Goal: Task Accomplishment & Management: Complete application form

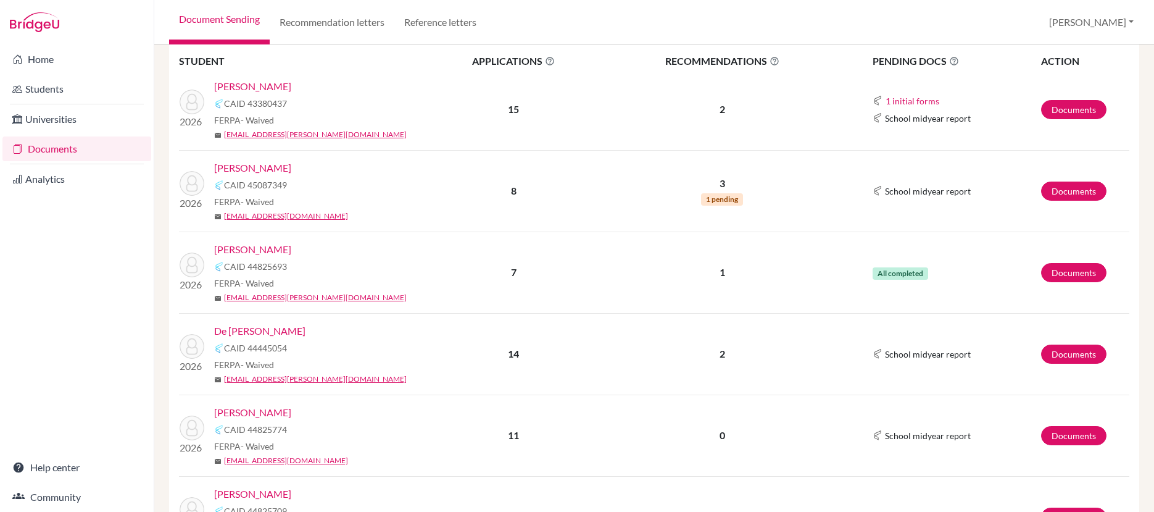
scroll to position [259, 0]
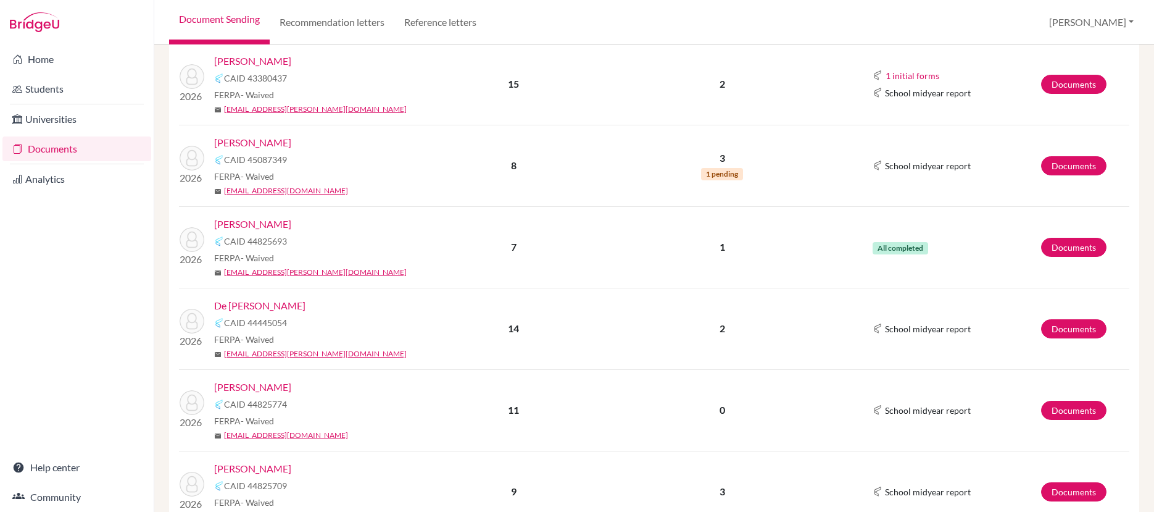
click at [249, 221] on link "[PERSON_NAME]" at bounding box center [252, 224] width 77 height 15
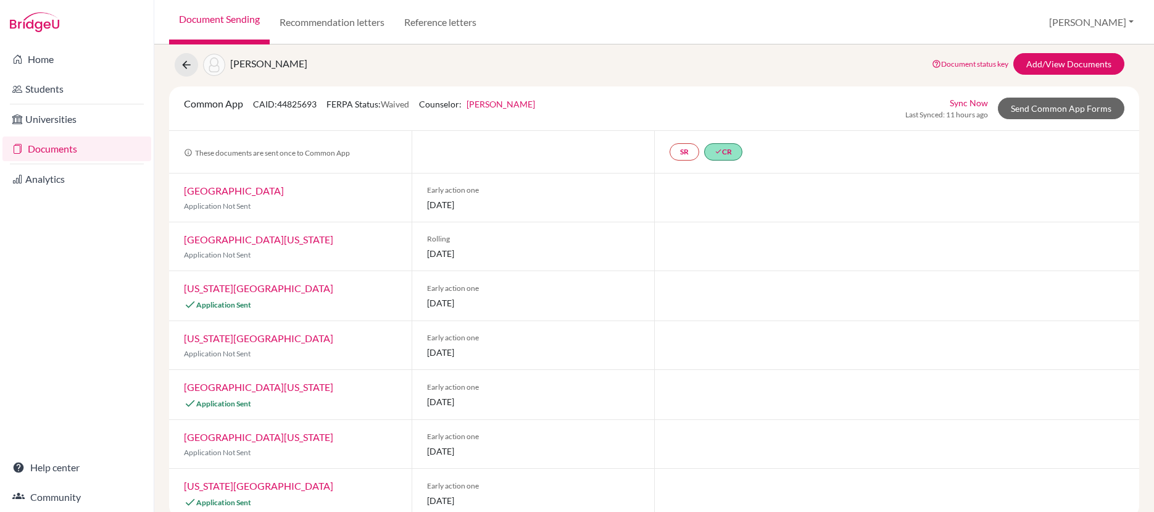
scroll to position [56, 0]
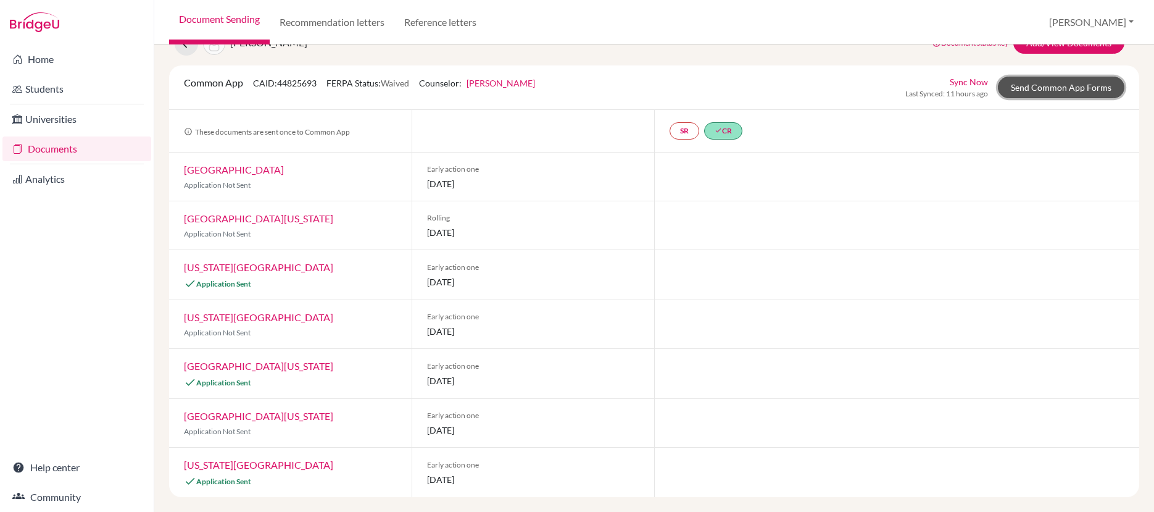
click at [1039, 91] on link "Send Common App Forms" at bounding box center [1061, 88] width 126 height 22
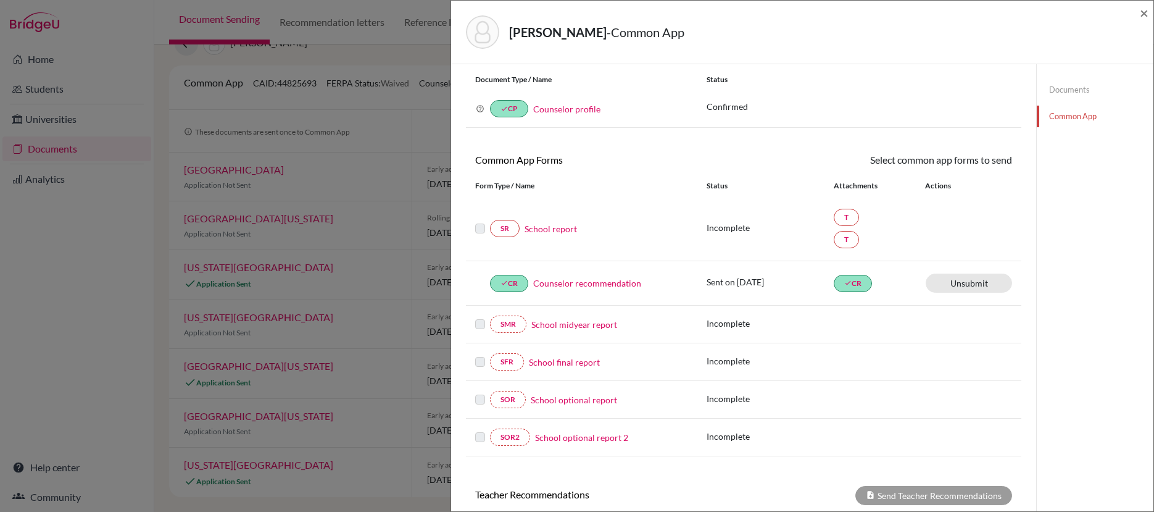
scroll to position [59, 0]
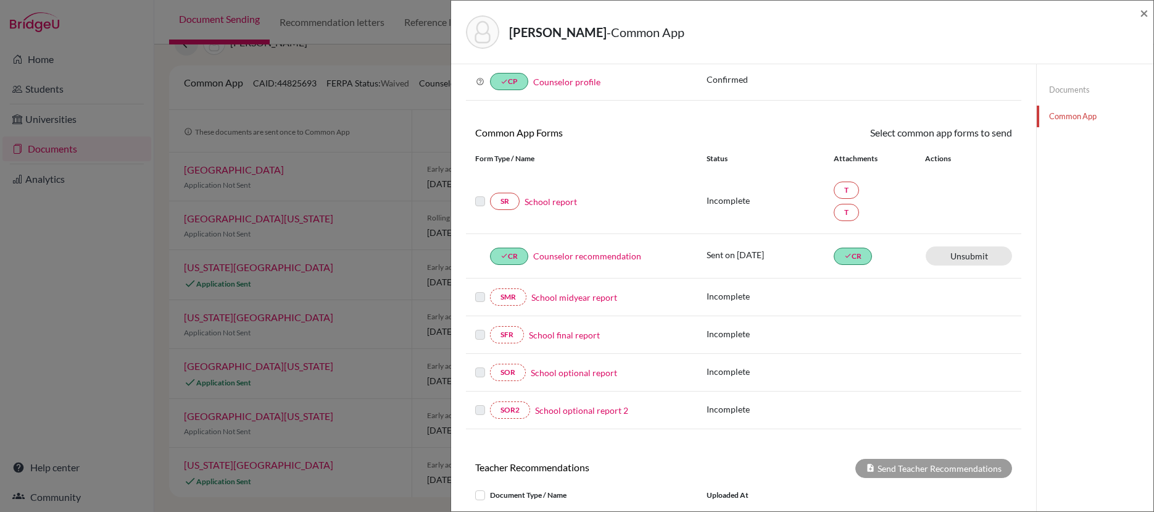
click at [560, 204] on link "School report" at bounding box center [550, 201] width 52 height 13
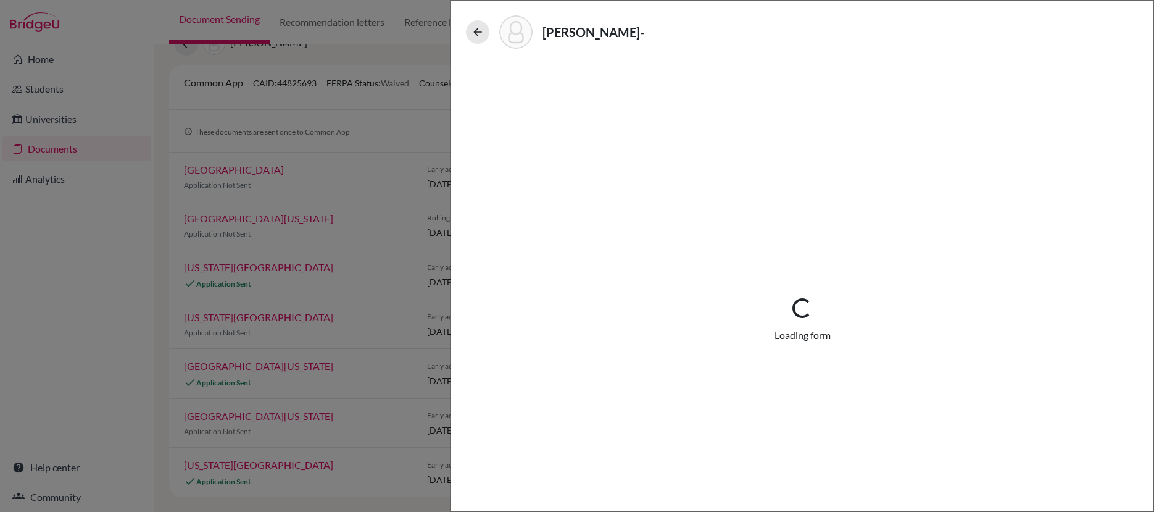
select select "3"
select select "680333"
select select "0"
select select "1"
select select "680334"
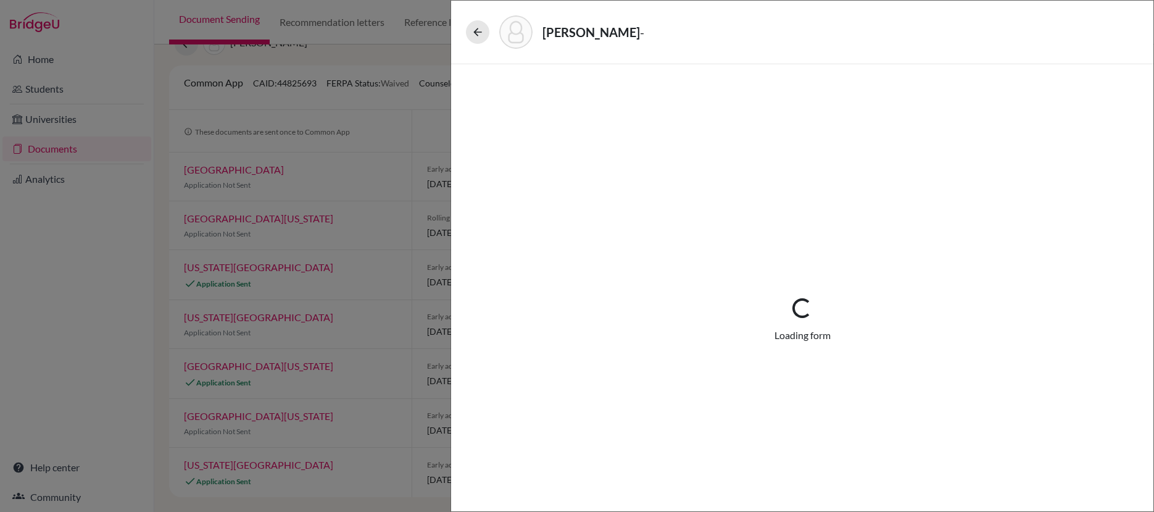
select select "0"
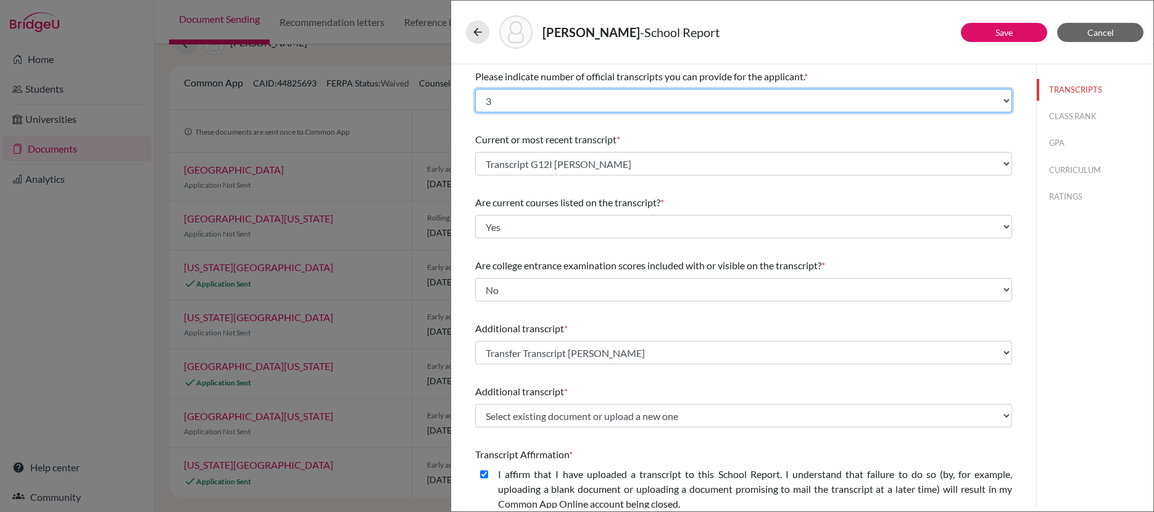
click at [998, 105] on select "Select... 1 2 3 4" at bounding box center [743, 100] width 537 height 23
select select "2"
click at [475, 89] on select "Select... 1 2 3 4" at bounding box center [743, 100] width 537 height 23
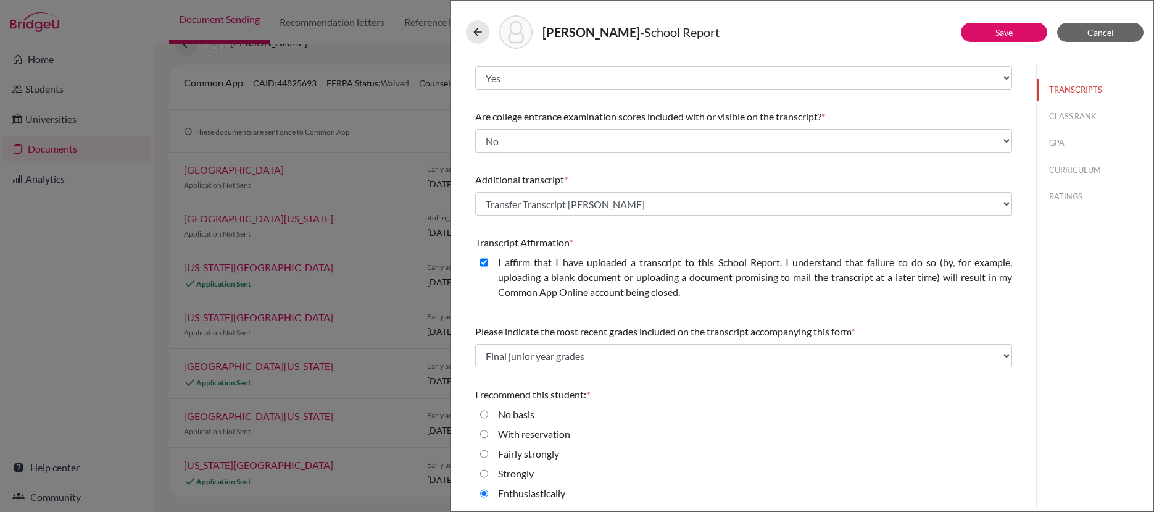
scroll to position [151, 0]
click at [1001, 30] on link "Save" at bounding box center [1003, 32] width 17 height 10
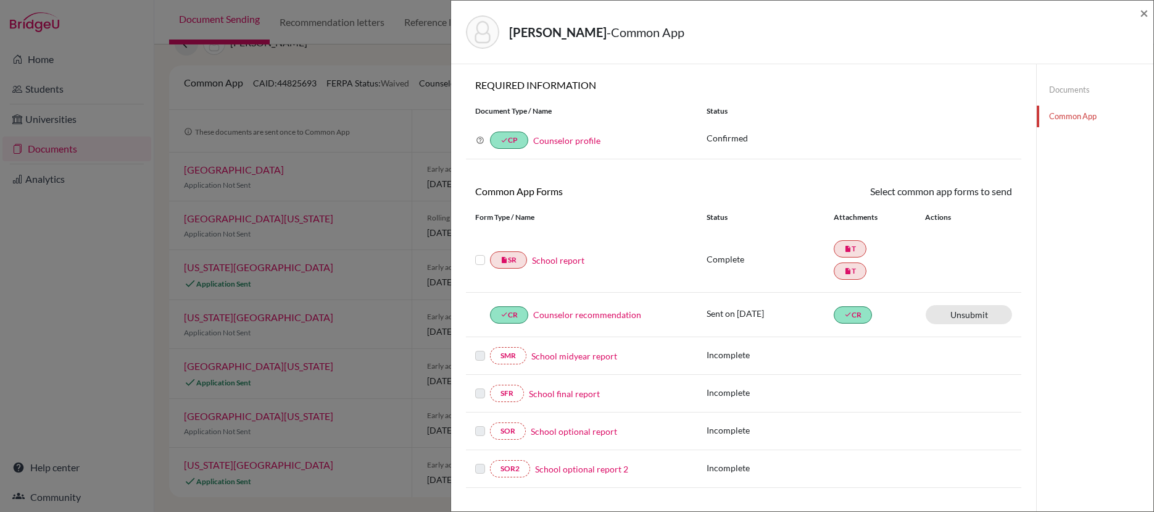
click at [481, 252] on label at bounding box center [480, 252] width 10 height 0
click at [0, 0] on input "checkbox" at bounding box center [0, 0] width 0 height 0
click at [979, 197] on link "Send" at bounding box center [986, 193] width 51 height 19
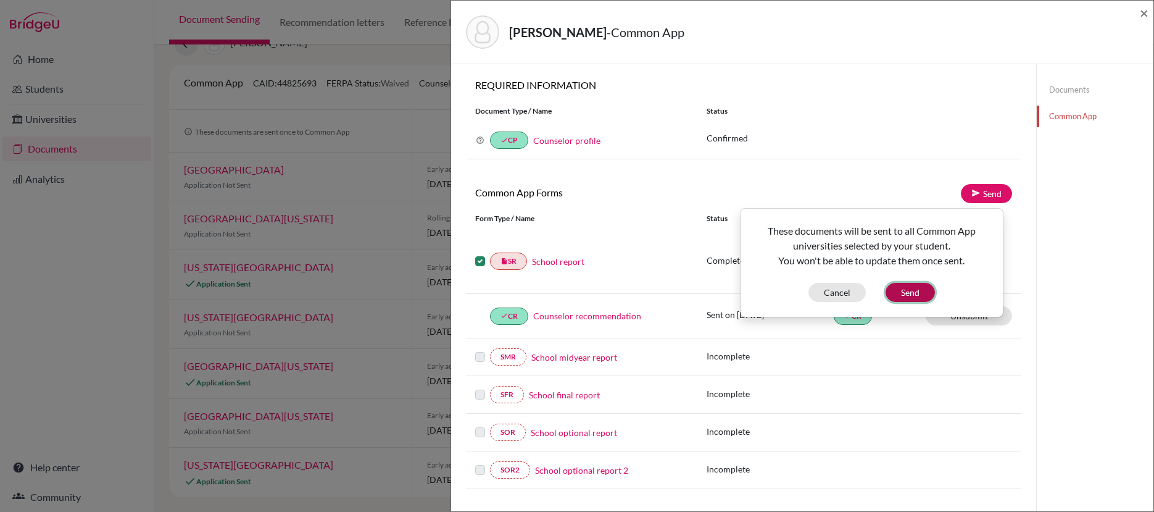
click at [915, 289] on button "Send" at bounding box center [909, 292] width 49 height 19
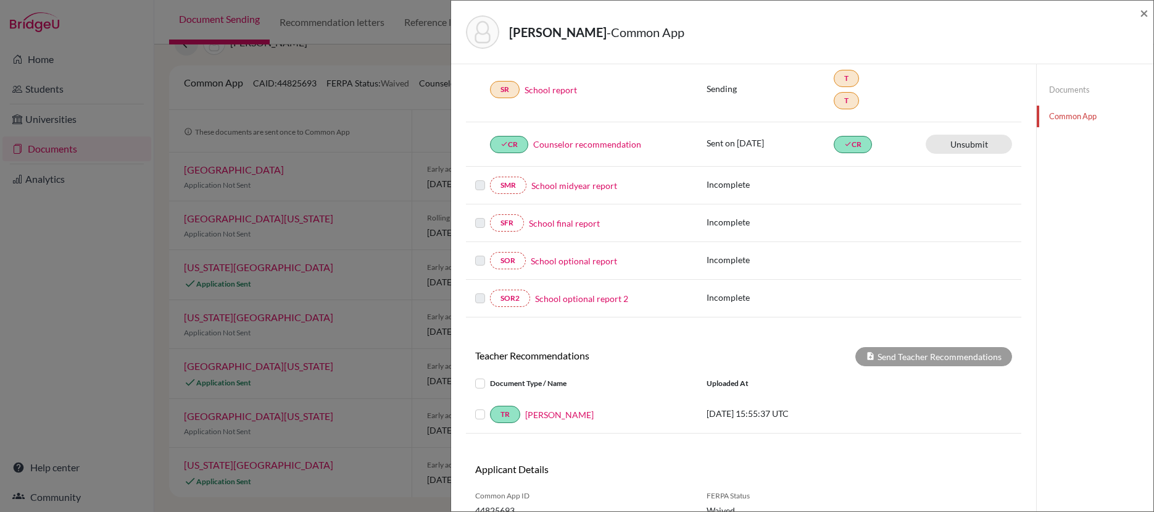
scroll to position [225, 0]
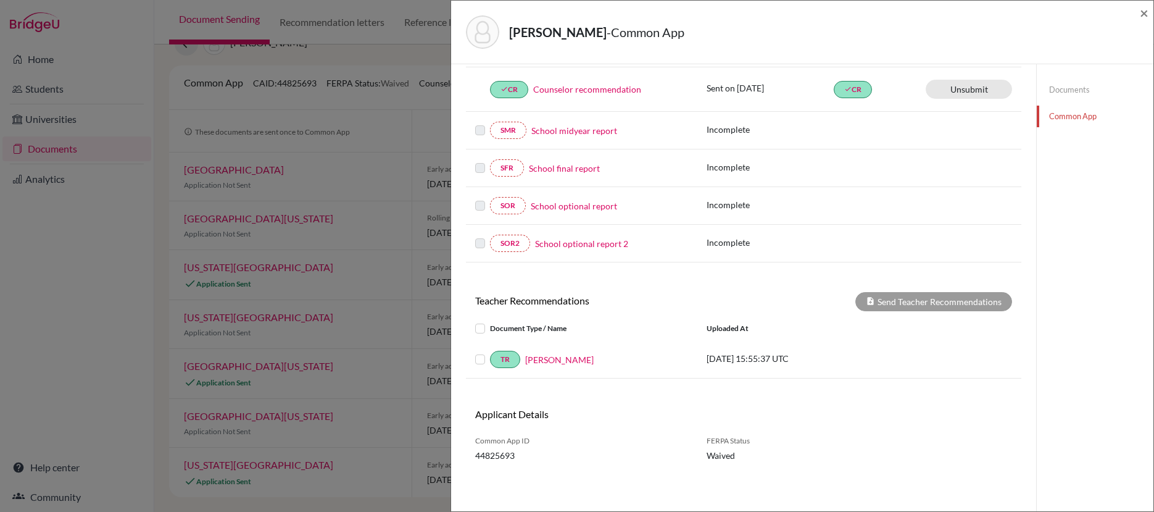
click at [490, 352] on label at bounding box center [490, 352] width 0 height 0
click at [0, 0] on input "checkbox" at bounding box center [0, 0] width 0 height 0
click at [950, 299] on button "Send Teacher Recommendations" at bounding box center [933, 301] width 157 height 19
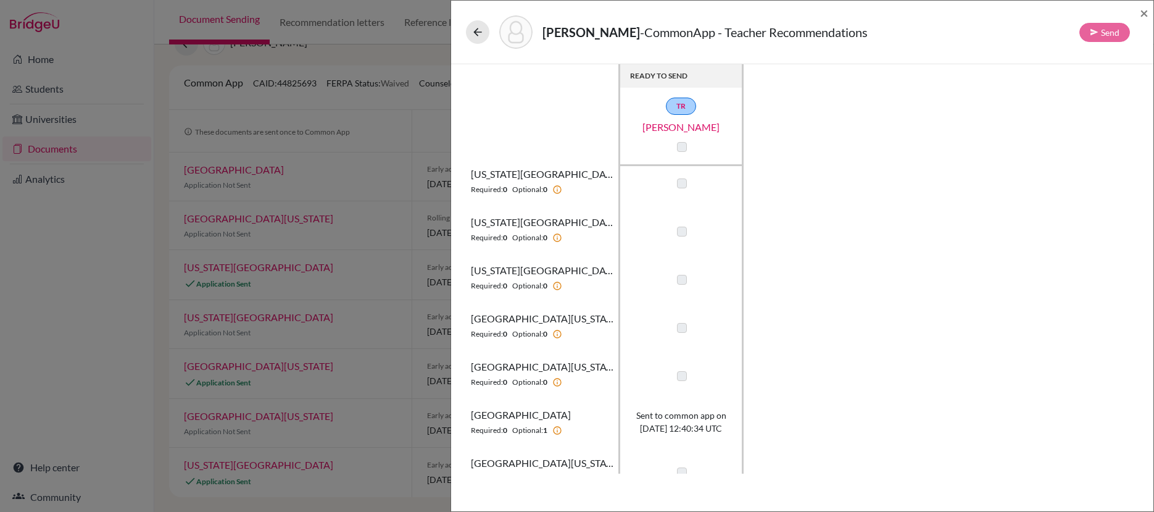
scroll to position [11, 0]
click at [684, 182] on label at bounding box center [682, 181] width 10 height 10
click at [684, 229] on label at bounding box center [682, 230] width 10 height 10
click at [682, 282] on label at bounding box center [682, 278] width 10 height 10
click at [684, 329] on label at bounding box center [682, 326] width 10 height 10
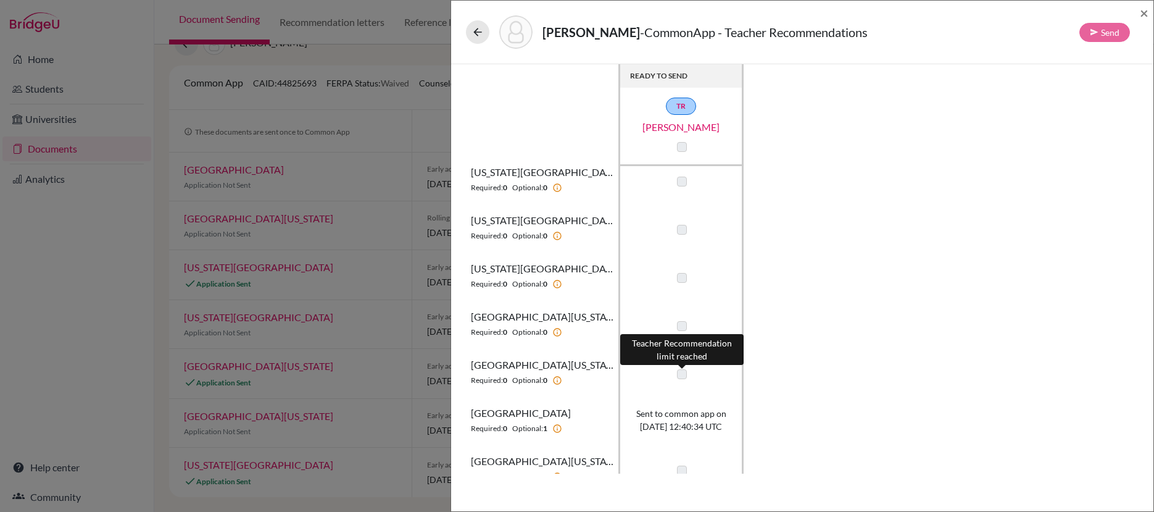
click at [685, 377] on label at bounding box center [682, 374] width 10 height 10
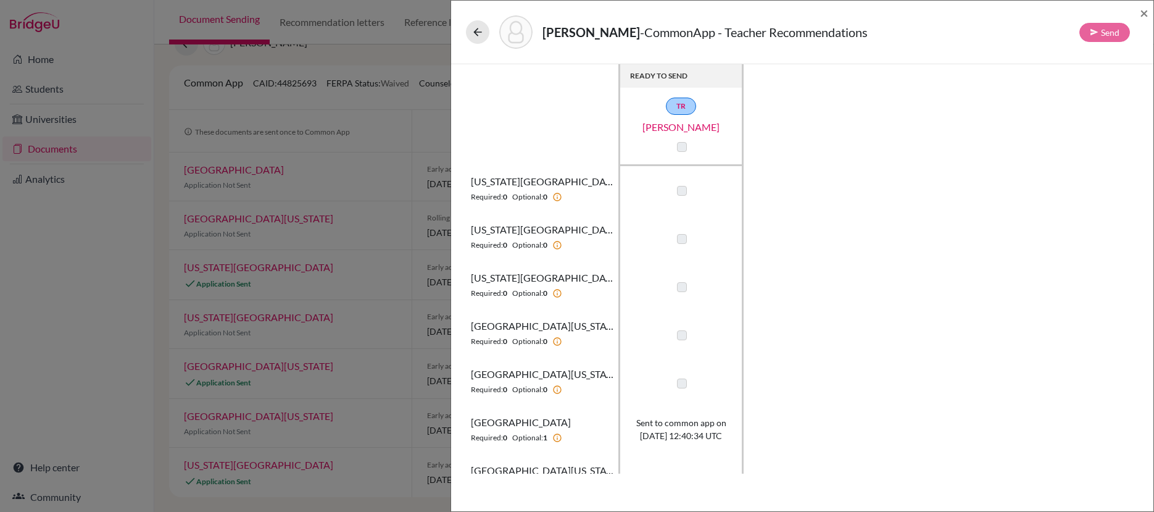
scroll to position [0, 0]
click at [1145, 15] on span "×" at bounding box center [1144, 13] width 9 height 18
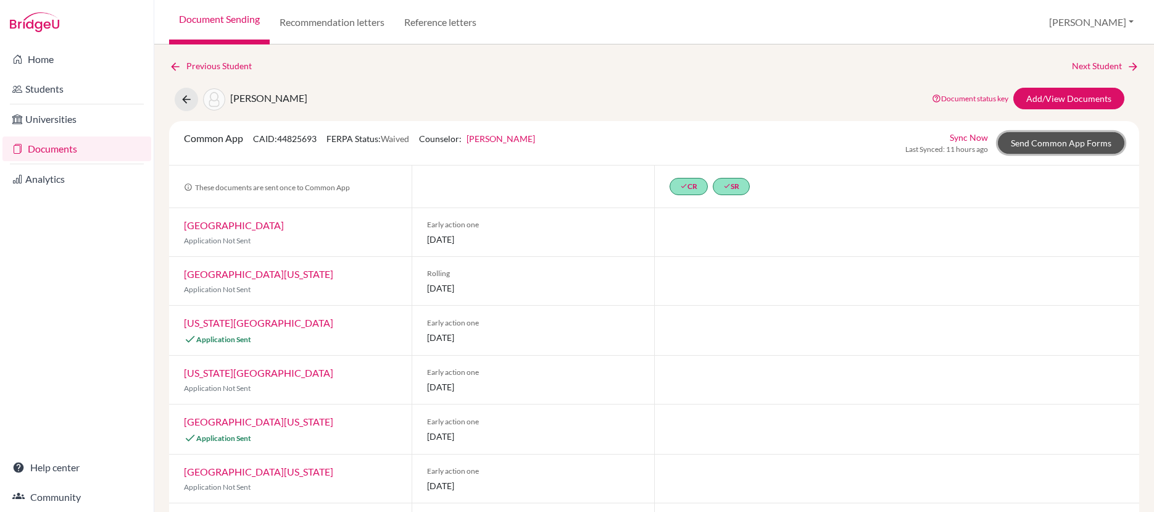
click at [1037, 146] on link "Send Common App Forms" at bounding box center [1061, 143] width 126 height 22
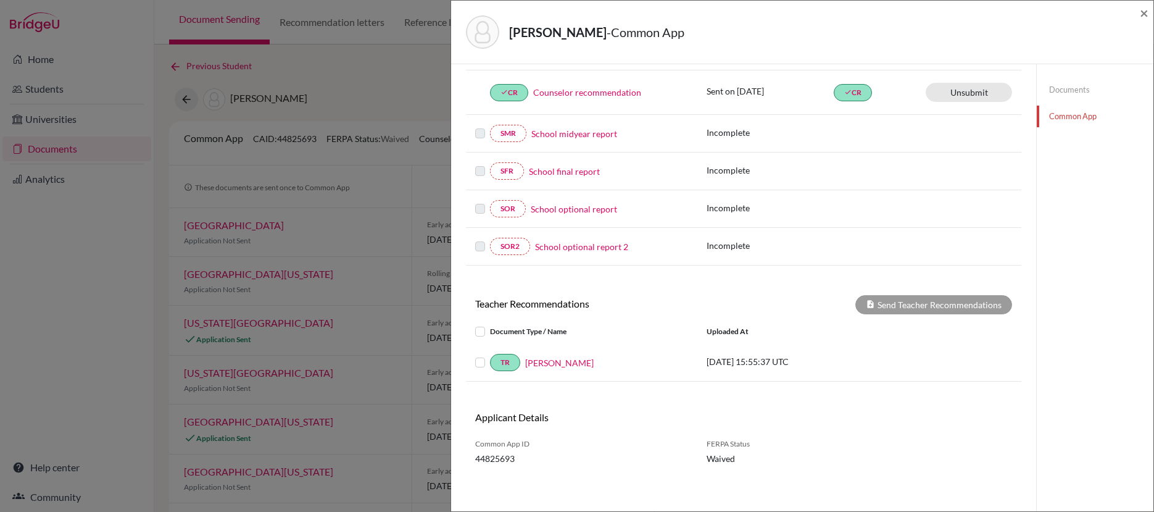
scroll to position [226, 0]
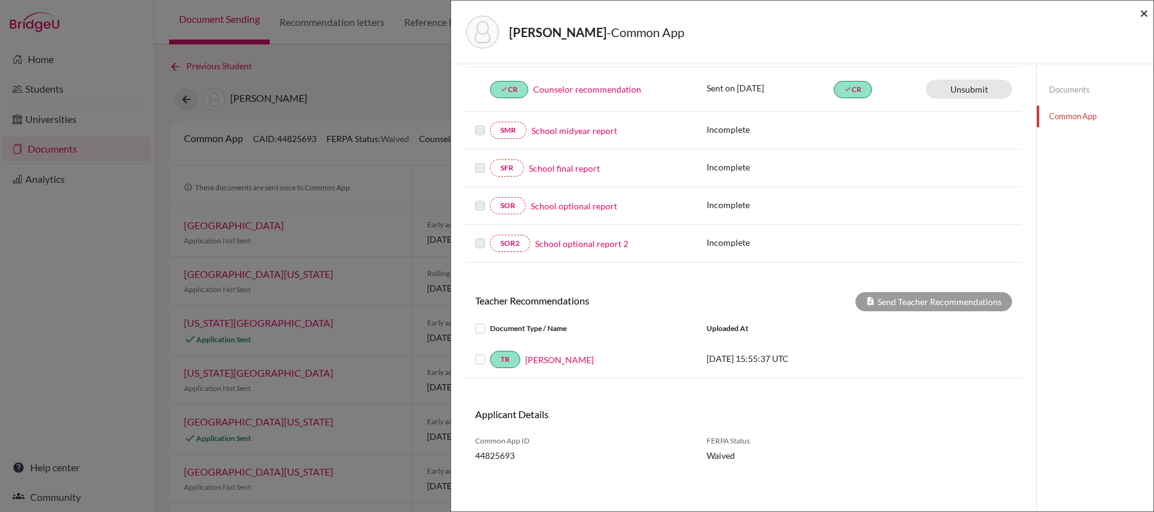
click at [1145, 15] on span "×" at bounding box center [1144, 13] width 9 height 18
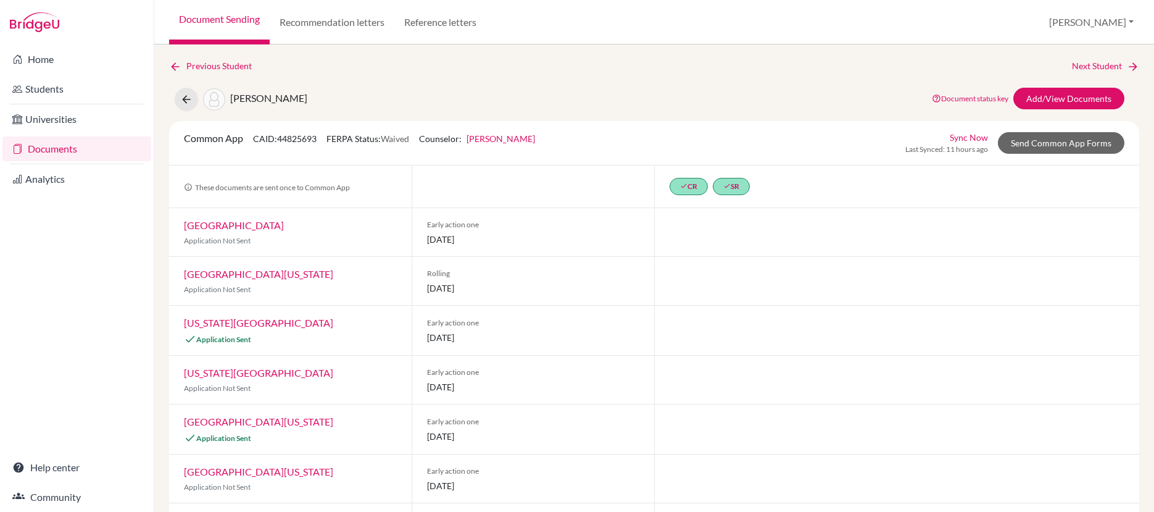
click at [48, 149] on link "Documents" at bounding box center [76, 148] width 149 height 25
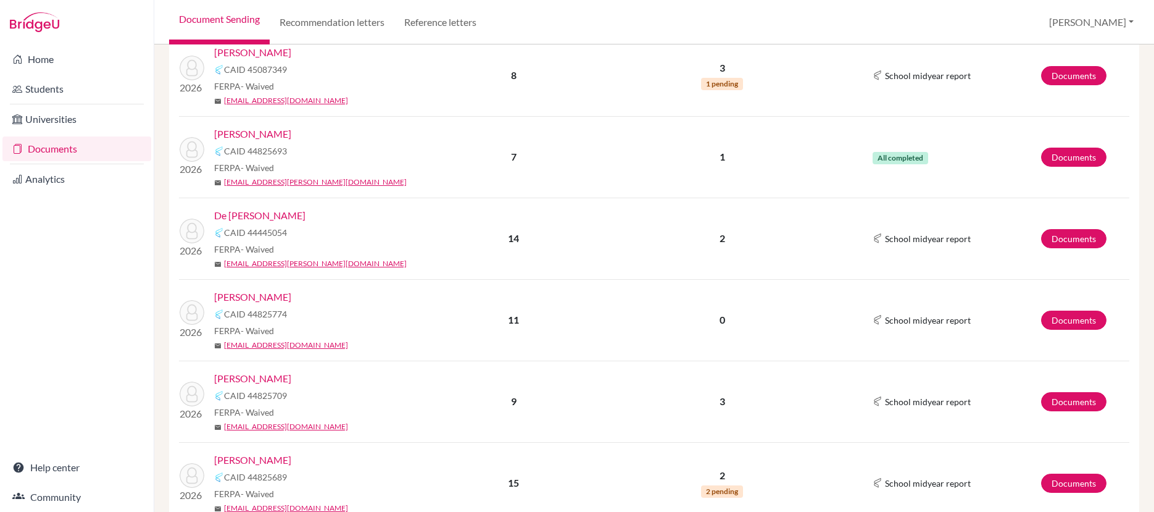
scroll to position [500, 0]
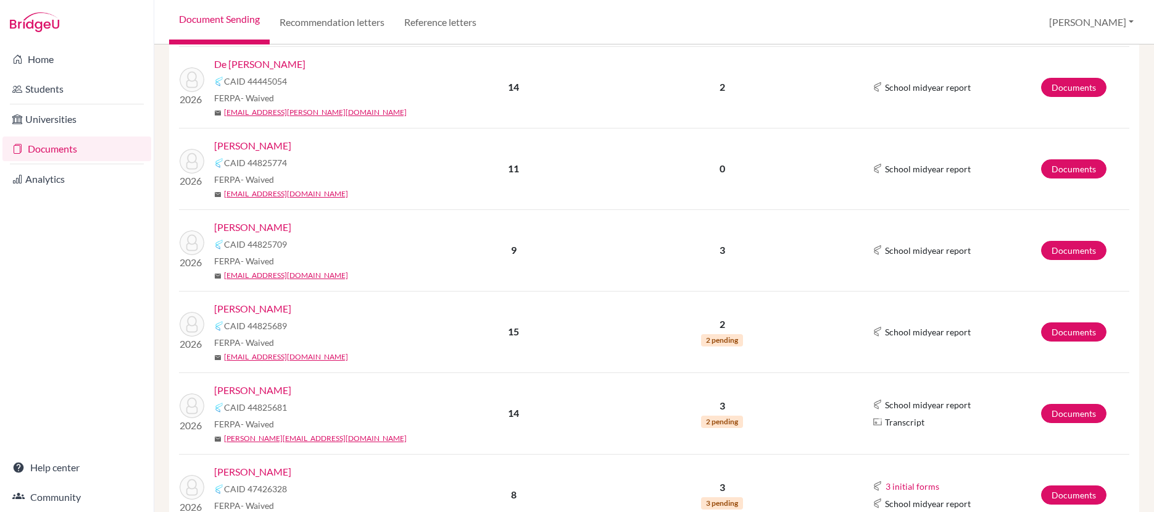
click at [276, 231] on link "[PERSON_NAME]" at bounding box center [252, 227] width 77 height 15
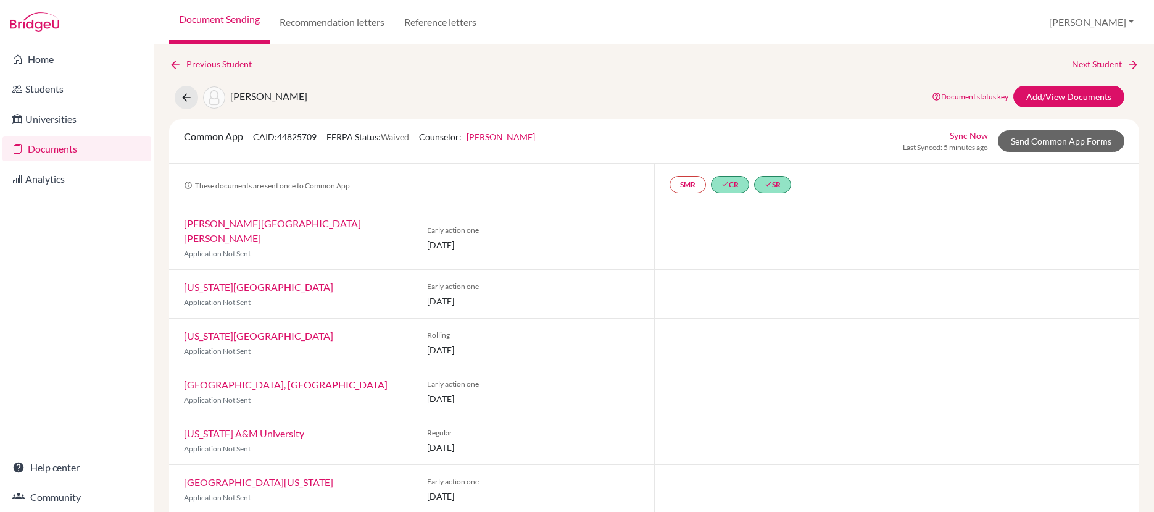
scroll to position [2, 0]
click at [1047, 144] on link "Send Common App Forms" at bounding box center [1061, 141] width 126 height 22
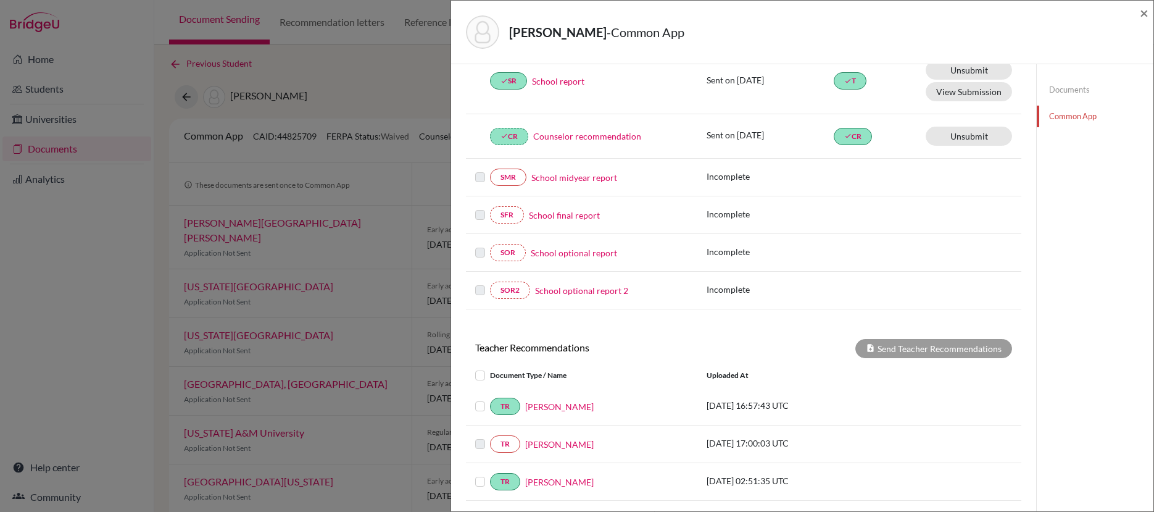
scroll to position [215, 0]
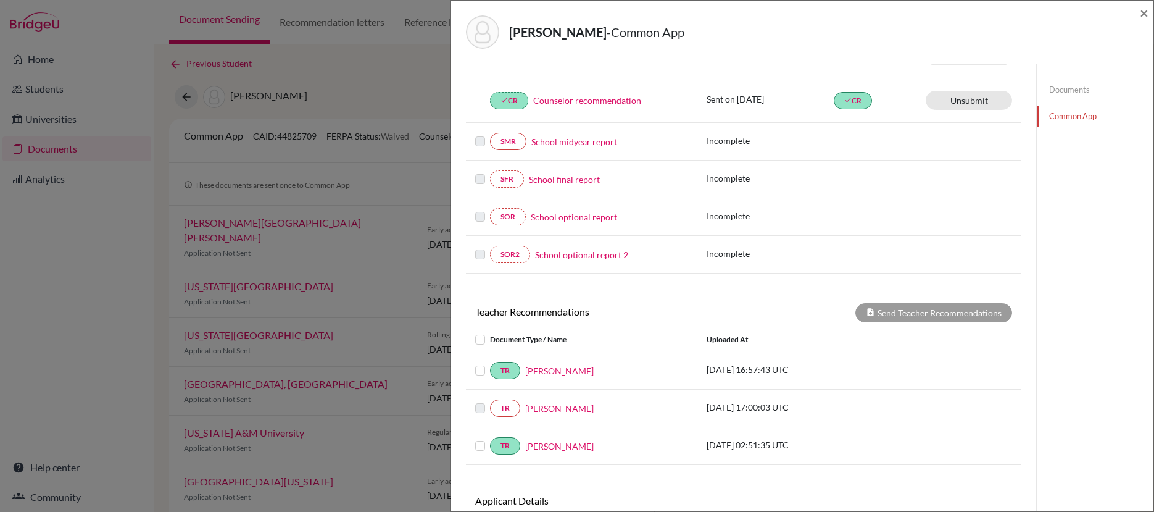
click at [490, 363] on label at bounding box center [490, 363] width 0 height 0
click at [0, 0] on input "checkbox" at bounding box center [0, 0] width 0 height 0
click at [935, 315] on button "Send Teacher Recommendations" at bounding box center [933, 312] width 157 height 19
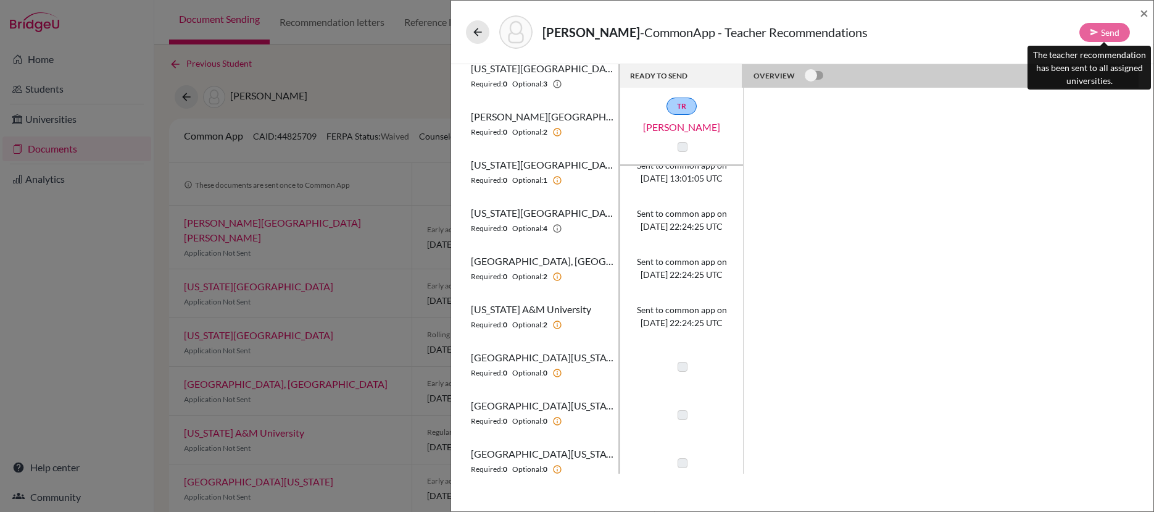
scroll to position [126, 0]
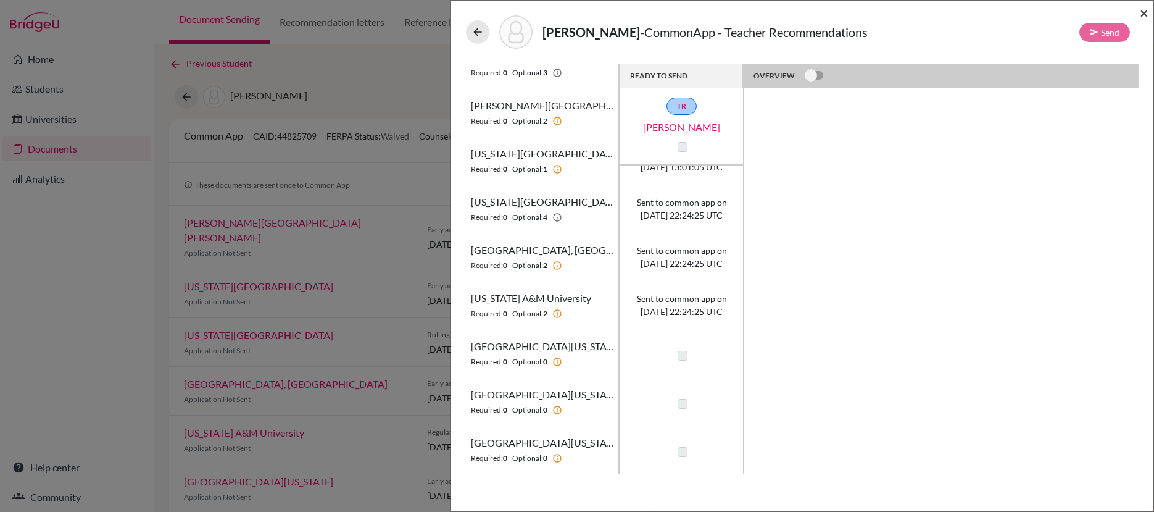
click at [1146, 14] on span "×" at bounding box center [1144, 13] width 9 height 18
